Goal: Task Accomplishment & Management: Complete application form

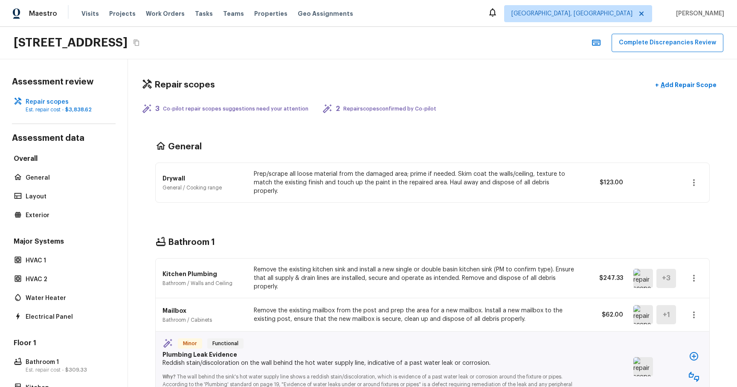
click at [289, 88] on div "Repair scopes + Add Repair Scope" at bounding box center [432, 84] width 581 height 17
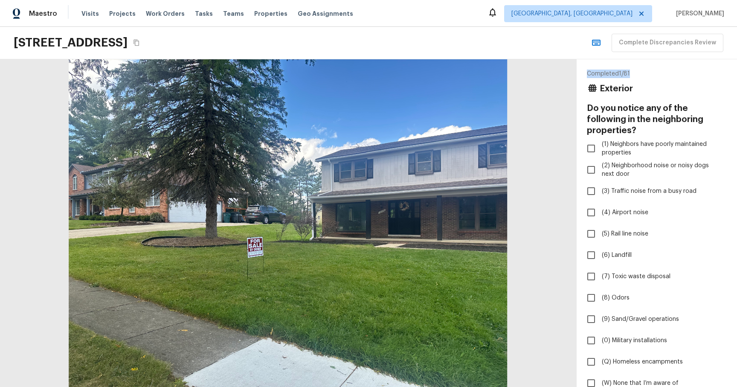
drag, startPoint x: 586, startPoint y: 70, endPoint x: 630, endPoint y: 69, distance: 44.3
click at [630, 69] on div "Completed 1 / 81 Exterior Do you notice any of the following in the neighboring…" at bounding box center [656, 222] width 160 height 327
click at [604, 161] on span "(2) Neighborhood noise or noisy dogs next door" at bounding box center [660, 169] width 118 height 17
click at [600, 161] on input "(2) Neighborhood noise or noisy dogs next door" at bounding box center [591, 170] width 18 height 18
checkbox input "true"
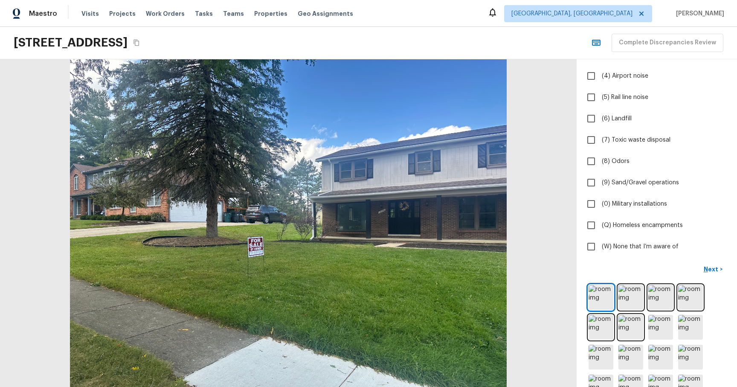
scroll to position [119, 0]
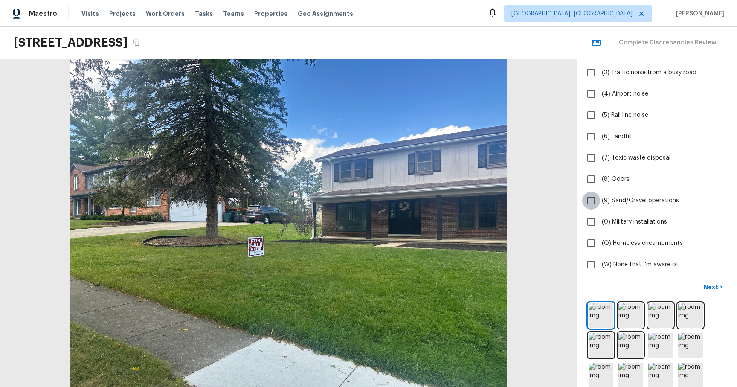
click at [597, 191] on input "(9) Sand/Gravel operations" at bounding box center [591, 200] width 18 height 18
checkbox input "true"
click at [715, 283] on p "Next" at bounding box center [711, 287] width 16 height 9
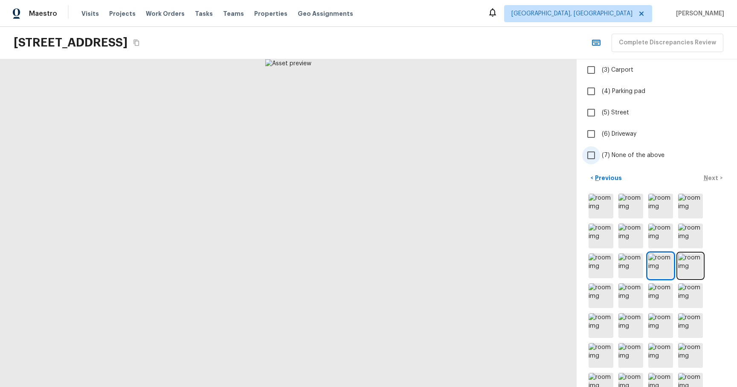
scroll to position [0, 0]
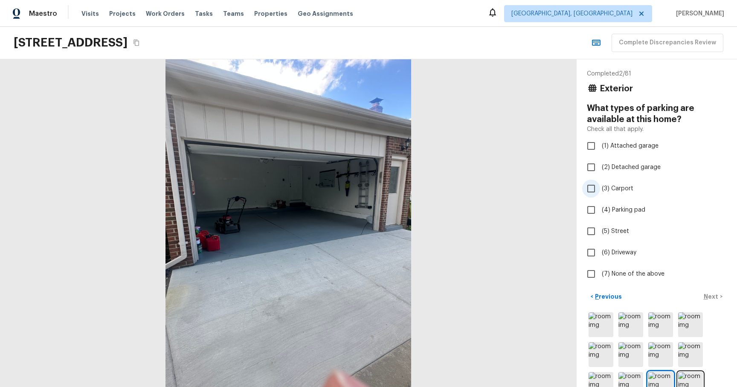
click at [594, 179] on input "(3) Carport" at bounding box center [591, 188] width 18 height 18
checkbox input "true"
click at [706, 296] on p "Next" at bounding box center [711, 296] width 16 height 9
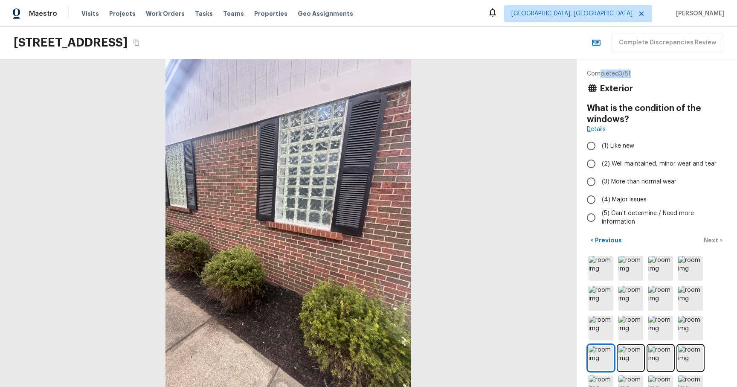
drag, startPoint x: 600, startPoint y: 73, endPoint x: 633, endPoint y: 73, distance: 33.3
click at [633, 73] on p "Completed 3 / 81" at bounding box center [657, 73] width 140 height 9
